Goal: Transaction & Acquisition: Purchase product/service

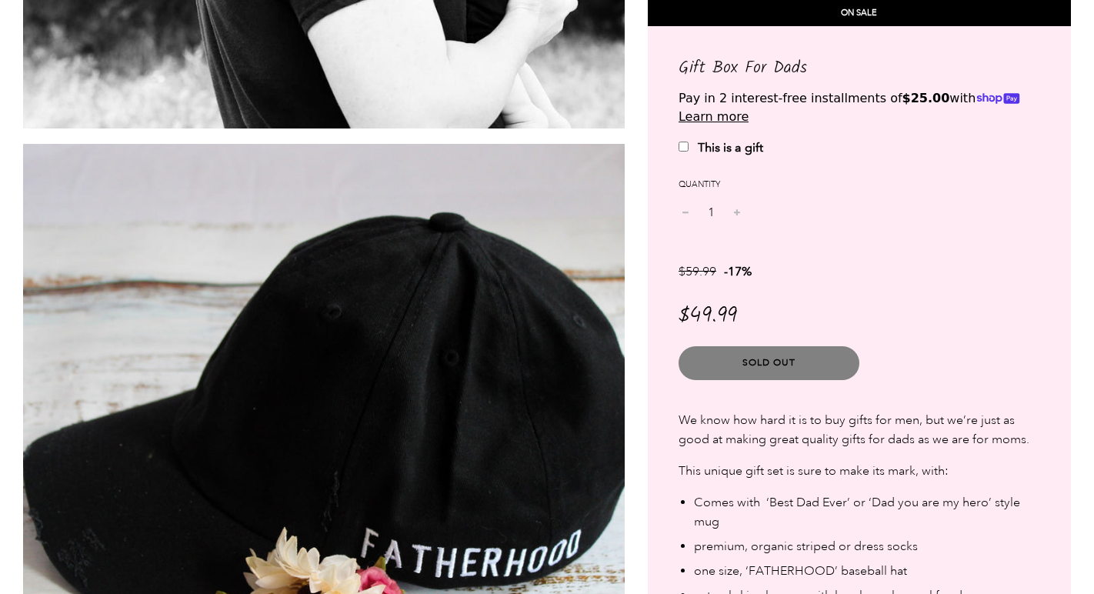
scroll to position [1781, 0]
